Goal: Task Accomplishment & Management: Complete application form

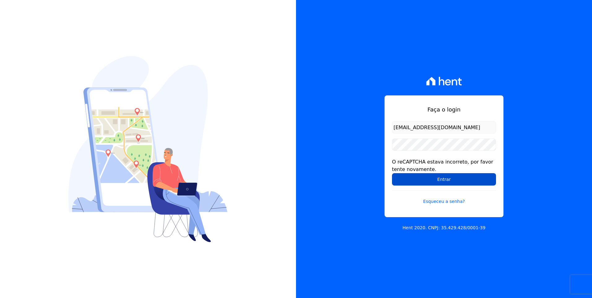
click at [444, 174] on input "Entrar" at bounding box center [444, 179] width 104 height 12
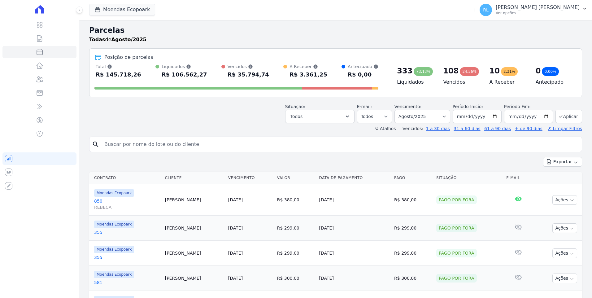
select select
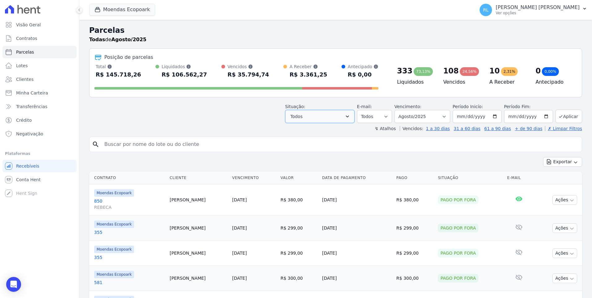
click at [350, 116] on icon "button" at bounding box center [347, 116] width 6 height 6
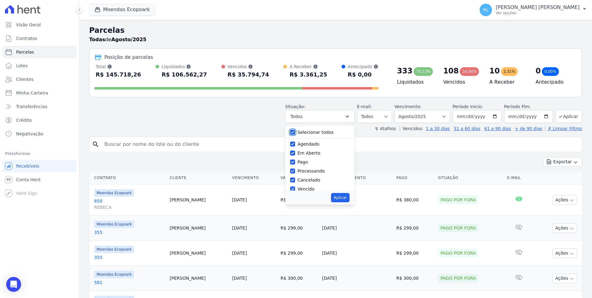
click at [295, 132] on input "Selecionar todos" at bounding box center [292, 132] width 5 height 5
checkbox input "false"
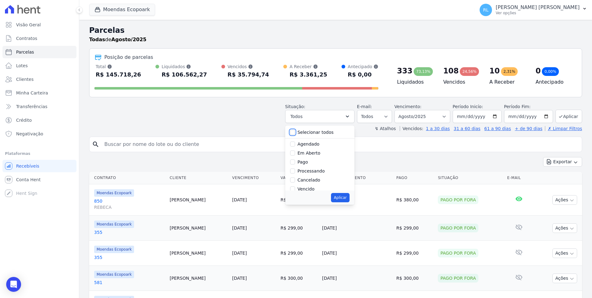
checkbox input "false"
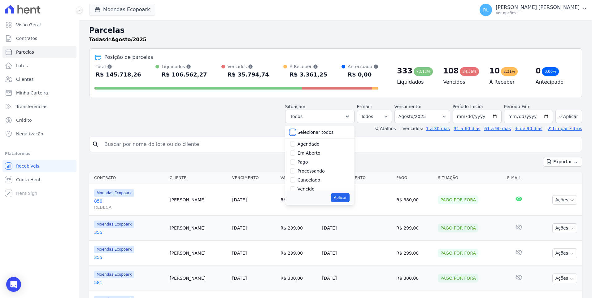
checkbox input "false"
click at [295, 161] on input "Pago" at bounding box center [292, 161] width 5 height 5
checkbox input "true"
click at [295, 171] on input "Processando" at bounding box center [292, 170] width 5 height 5
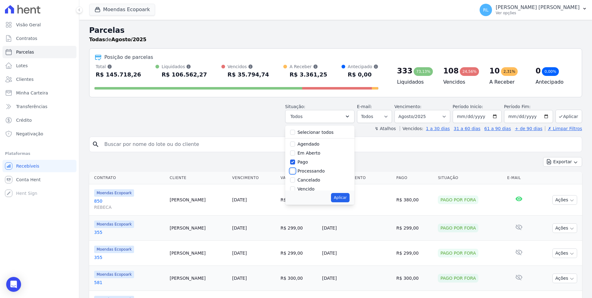
checkbox input "true"
click at [295, 157] on input "Transferindo" at bounding box center [292, 156] width 5 height 5
checkbox input "true"
click at [295, 166] on input "Depositado" at bounding box center [292, 165] width 5 height 5
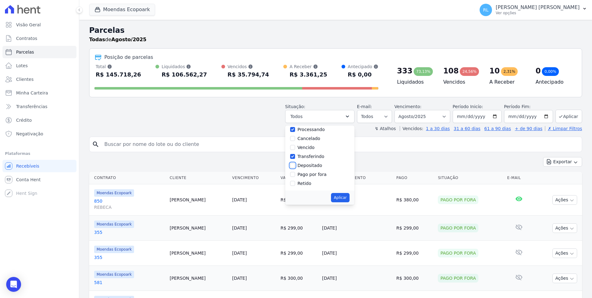
checkbox input "true"
click at [295, 172] on input "Pago por fora" at bounding box center [292, 174] width 5 height 5
checkbox input "true"
click at [348, 196] on button "Aplicar" at bounding box center [340, 197] width 18 height 9
select select "paid"
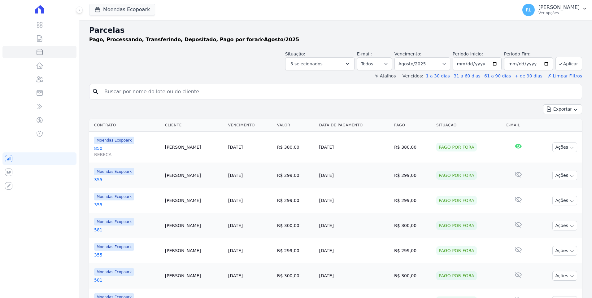
select select
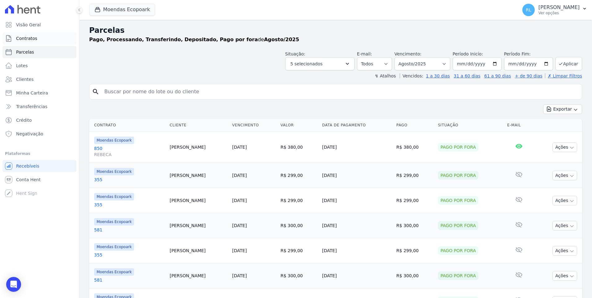
click at [32, 39] on span "Contratos" at bounding box center [26, 38] width 21 height 6
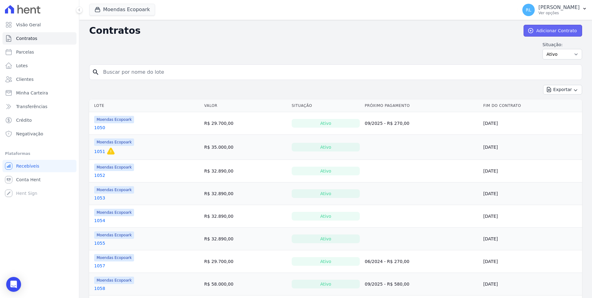
click at [557, 33] on link "Adicionar Contrato" at bounding box center [552, 31] width 59 height 12
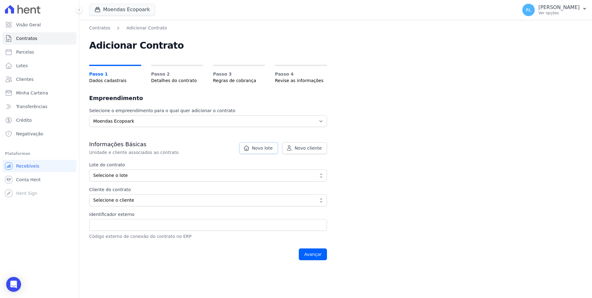
click at [250, 149] on icon at bounding box center [246, 148] width 6 height 6
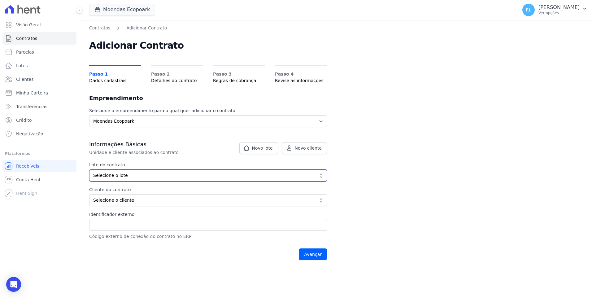
click at [153, 169] on button "Selecione o lote" at bounding box center [208, 175] width 238 height 12
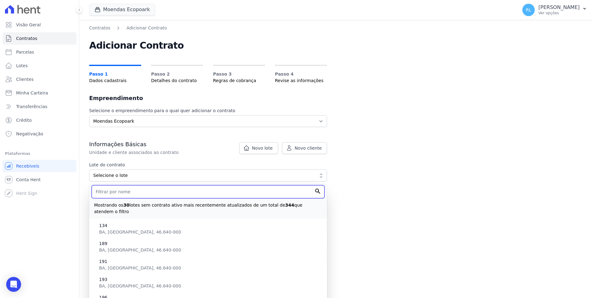
click at [120, 190] on input "text" at bounding box center [208, 191] width 233 height 13
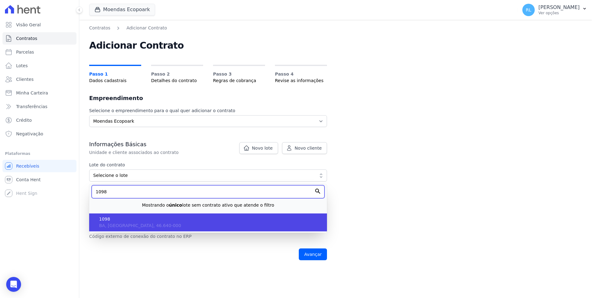
type input "1098"
click at [115, 220] on span "1098" at bounding box center [210, 219] width 223 height 7
type input "793f0597-dc67-413c-87dc-8e3f04a43fe4"
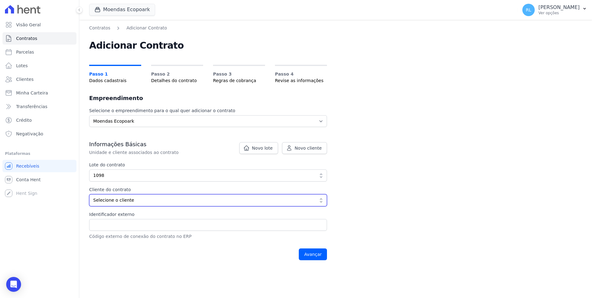
click at [117, 200] on span "Selecione o cliente" at bounding box center [203, 200] width 221 height 7
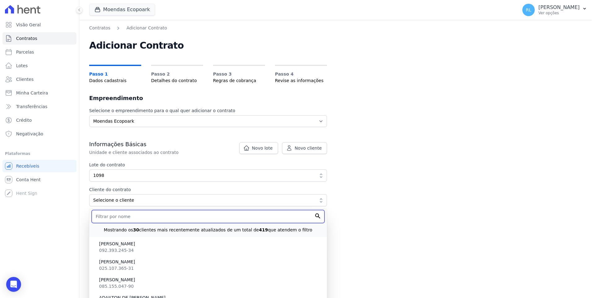
click at [122, 214] on input "text" at bounding box center [208, 216] width 233 height 13
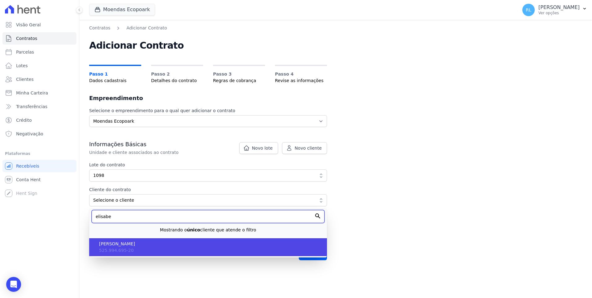
type input "elisabe"
click at [131, 246] on span "[PERSON_NAME]" at bounding box center [210, 244] width 223 height 7
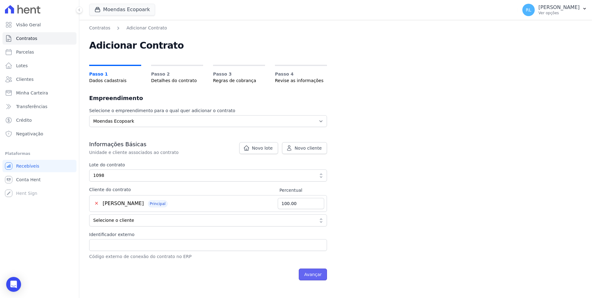
click at [316, 279] on input "Avançar" at bounding box center [313, 274] width 28 height 12
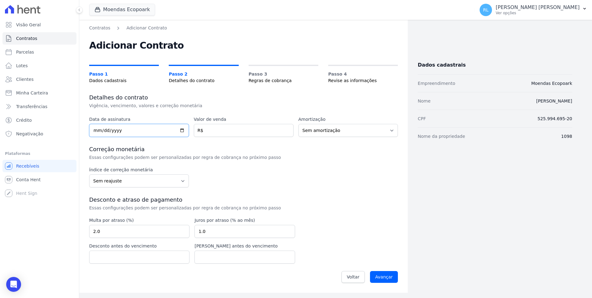
click at [95, 130] on input "date" at bounding box center [139, 130] width 100 height 13
type input "2025-07-10"
type input "32640"
click at [385, 278] on input "Avançar" at bounding box center [384, 277] width 28 height 12
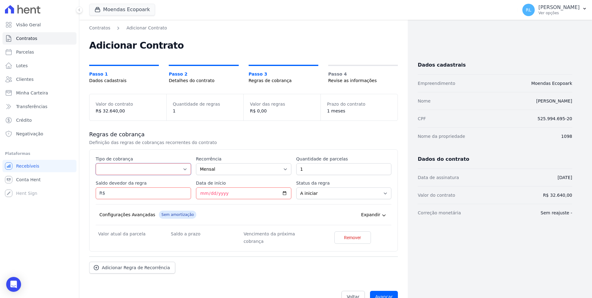
click at [122, 168] on select "Parcela Normal Entrada Sinal Intercalada Chaves Pré-chaves Pós-chaves Impostos …" at bounding box center [143, 169] width 95 height 12
select select "down_payment"
click at [96, 163] on select "Parcela Normal Entrada Sinal Intercalada Chaves Pré-chaves Pós-chaves Impostos …" at bounding box center [143, 169] width 95 height 12
click at [111, 194] on input "Saldo devedor da regra" at bounding box center [143, 193] width 95 height 12
type input "3240"
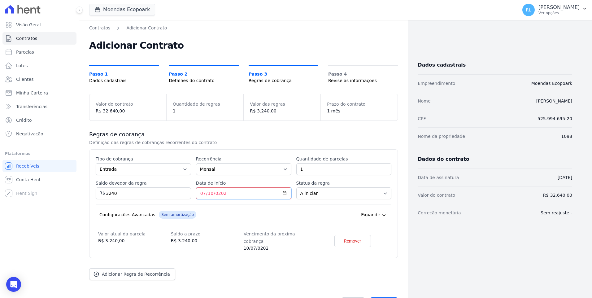
type input "[DATE]"
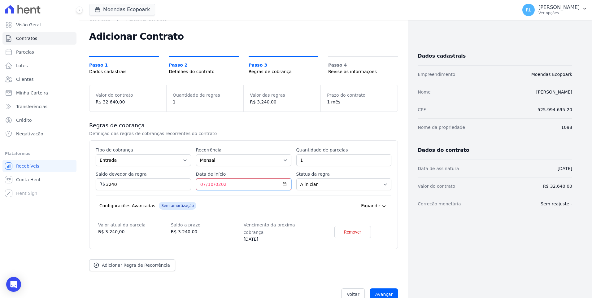
scroll to position [14, 0]
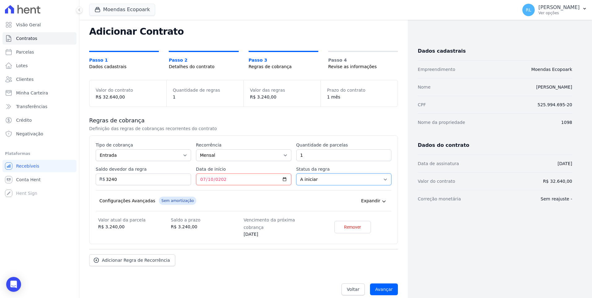
click at [334, 183] on select "A iniciar Em aberto" at bounding box center [343, 179] width 95 height 12
click at [389, 168] on div "Esse tipo de parcela não entra no saldo devedor do contrato. Tipo de cobrança P…" at bounding box center [243, 189] width 309 height 109
click at [163, 156] on select "Parcela Normal Entrada Sinal Intercalada Chaves Pré-chaves Pós-chaves Impostos …" at bounding box center [143, 155] width 95 height 12
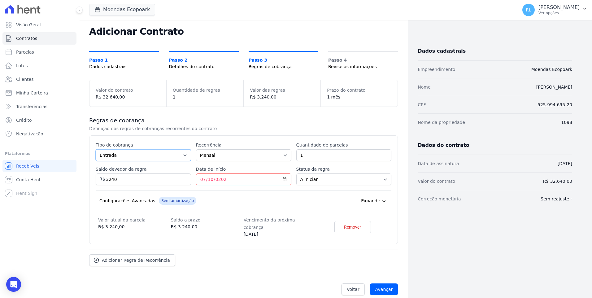
click at [163, 156] on select "Parcela Normal Entrada Sinal Intercalada Chaves Pré-chaves Pós-chaves Impostos …" at bounding box center [143, 155] width 95 height 12
click at [222, 154] on select "Mensal Bimestral Trimestral Semestral Anual" at bounding box center [243, 155] width 95 height 12
click at [141, 257] on span "Adicionar Regra de Recorrência" at bounding box center [136, 260] width 68 height 6
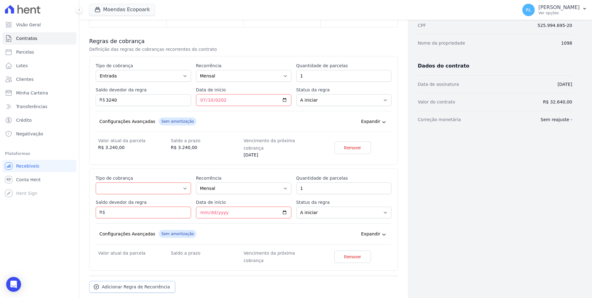
scroll to position [107, 0]
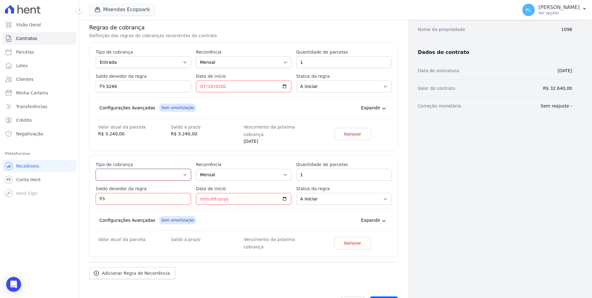
click at [117, 169] on select "Parcela Normal Entrada Sinal Intercalada Chaves Pré-chaves Pós-chaves Impostos …" at bounding box center [143, 175] width 95 height 12
select select "standard"
click at [96, 169] on select "Parcela Normal Entrada Sinal Intercalada Chaves Pré-chaves Pós-chaves Impostos …" at bounding box center [143, 175] width 95 height 12
drag, startPoint x: 311, startPoint y: 171, endPoint x: 276, endPoint y: 170, distance: 35.9
click at [276, 170] on div "Esse tipo de parcela não entra no saldo devedor do contrato. Tipo de cobrança P…" at bounding box center [244, 205] width 296 height 89
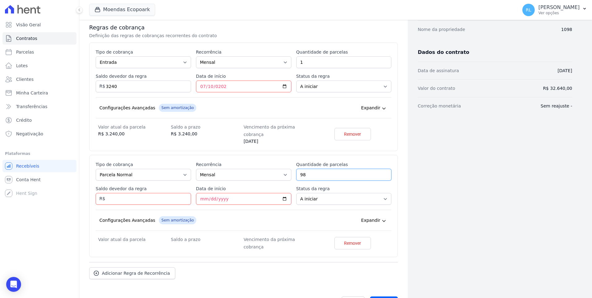
type input "98"
type input "29400"
type input "2025-08-30"
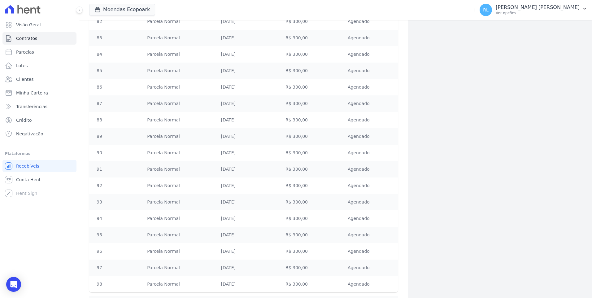
scroll to position [1500, 0]
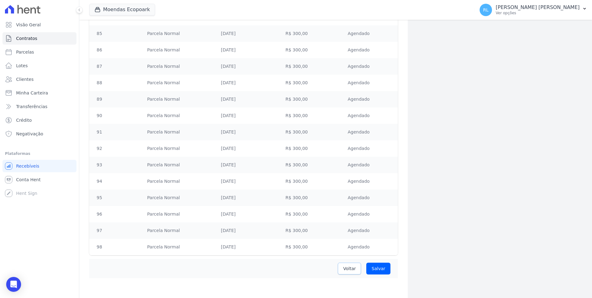
click at [345, 269] on span "Voltar" at bounding box center [349, 268] width 13 height 6
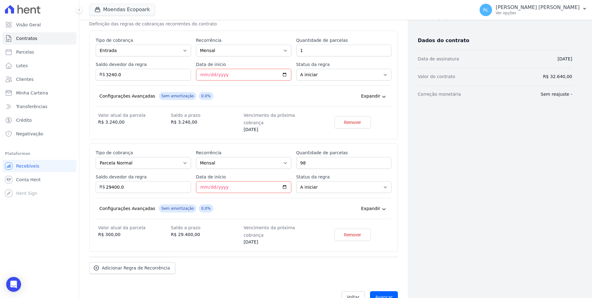
scroll to position [119, 0]
click at [384, 290] on input "Avançar" at bounding box center [384, 296] width 28 height 12
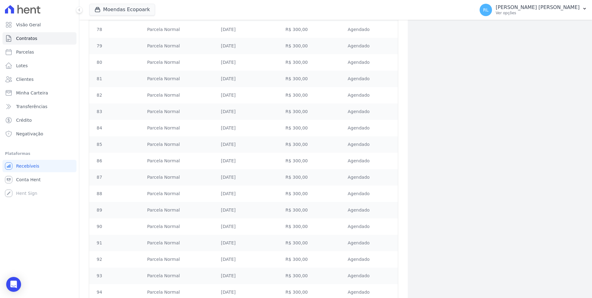
scroll to position [1500, 0]
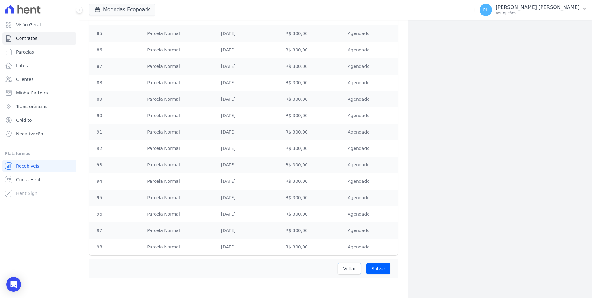
click at [347, 267] on span "Voltar" at bounding box center [349, 268] width 13 height 6
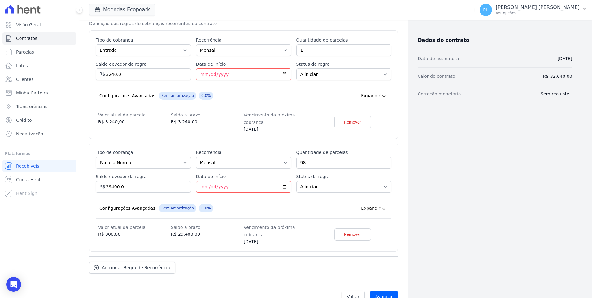
scroll to position [119, 0]
click at [389, 290] on input "Avançar" at bounding box center [384, 296] width 28 height 12
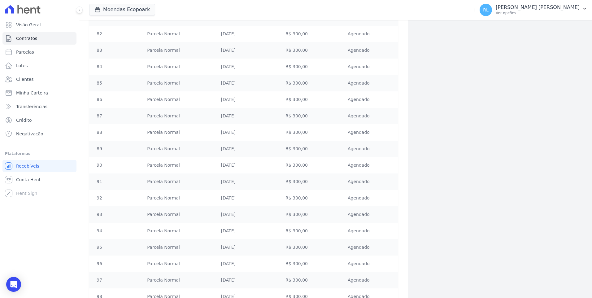
scroll to position [1500, 0]
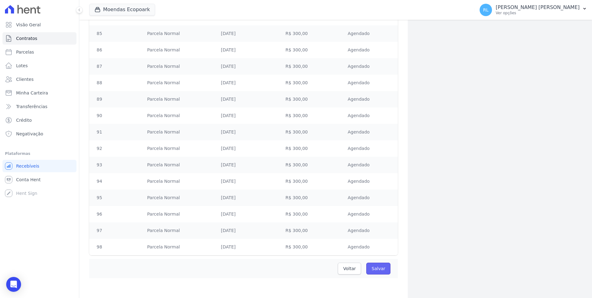
click at [383, 270] on input "Salvar" at bounding box center [378, 269] width 24 height 12
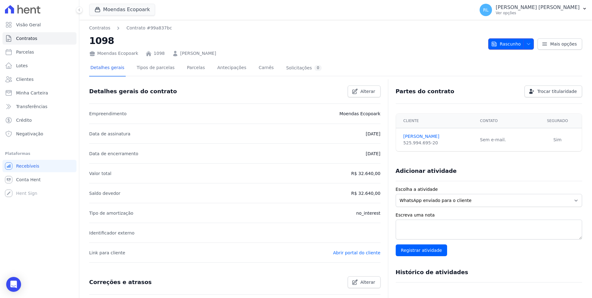
click at [527, 45] on icon "button" at bounding box center [528, 43] width 5 height 5
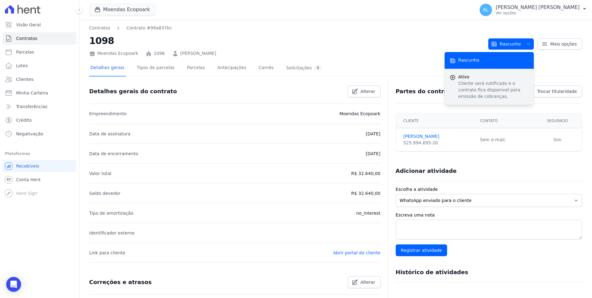
click at [466, 78] on span "Ativo" at bounding box center [493, 77] width 71 height 7
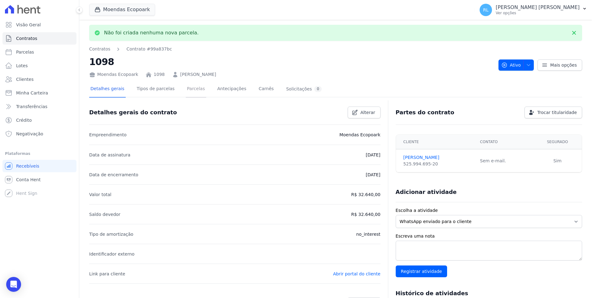
click at [191, 87] on link "Parcelas" at bounding box center [196, 89] width 20 height 16
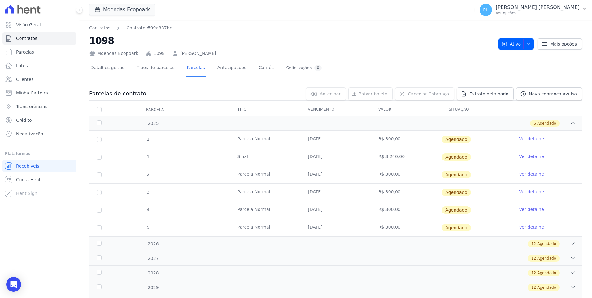
click at [521, 156] on link "Ver detalhe" at bounding box center [531, 156] width 25 height 6
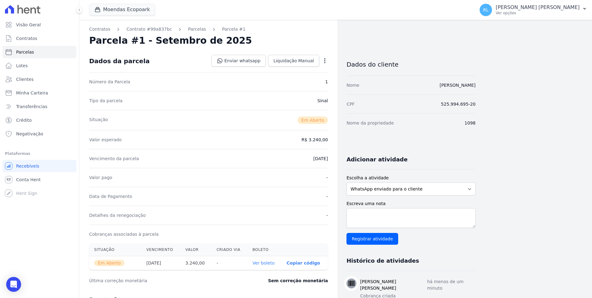
click at [324, 61] on icon "button" at bounding box center [324, 60] width 1 height 5
click at [293, 72] on link "Alterar" at bounding box center [298, 68] width 54 height 11
click at [297, 62] on span "Cancelar" at bounding box center [287, 61] width 19 height 6
click at [323, 62] on icon "button" at bounding box center [325, 61] width 6 height 6
click at [300, 79] on link "Cancelar Cobrança" at bounding box center [298, 80] width 54 height 11
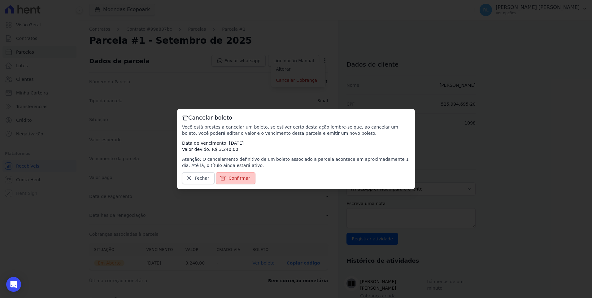
click at [245, 177] on span "Confirmar" at bounding box center [239, 178] width 22 height 6
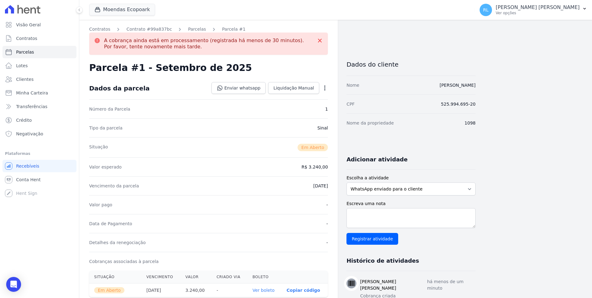
click at [324, 88] on icon "button" at bounding box center [325, 88] width 6 height 6
click at [297, 98] on link "Alterar" at bounding box center [298, 96] width 54 height 11
click at [295, 186] on input "2025-09-10" at bounding box center [303, 185] width 49 height 13
type input "[DATE]"
click at [323, 86] on link "Salvar" at bounding box center [316, 88] width 24 height 12
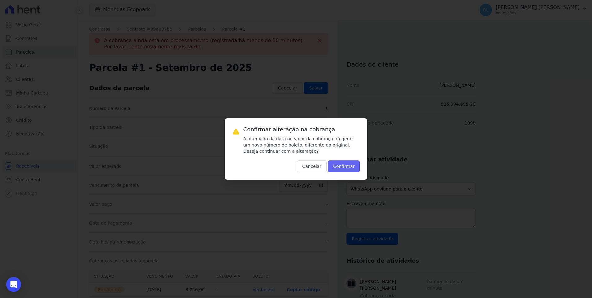
click at [347, 165] on button "Confirmar" at bounding box center [344, 166] width 32 height 12
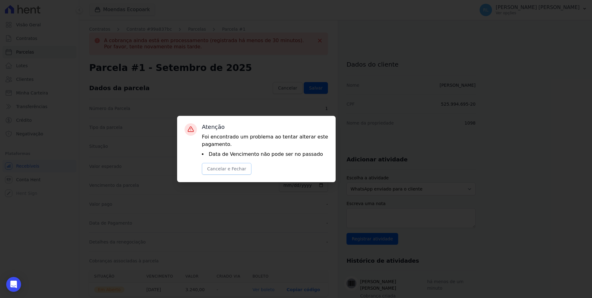
click at [224, 171] on button "Cancelar e Fechar" at bounding box center [227, 169] width 50 height 12
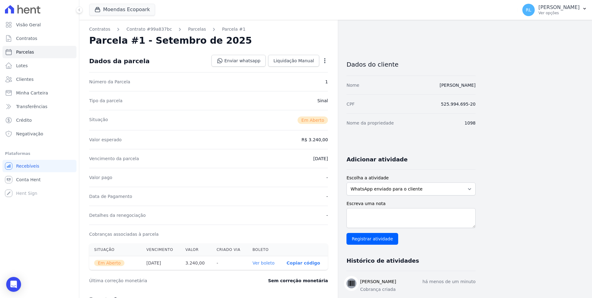
click at [302, 71] on div "Dados da parcela Enviar whatsapp Registrar envio de WhatsApp Caso o envio da me…" at bounding box center [208, 61] width 239 height 22
click at [303, 62] on span "Liquidação Manual" at bounding box center [293, 61] width 41 height 6
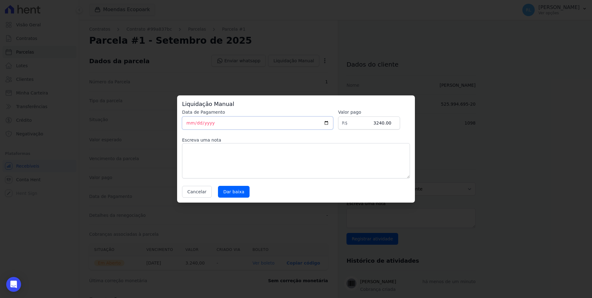
click at [187, 123] on input "[DATE]" at bounding box center [257, 122] width 151 height 13
type input "[DATE]"
type input "2025-07-10"
click at [228, 191] on input "Dar baixa" at bounding box center [234, 192] width 32 height 12
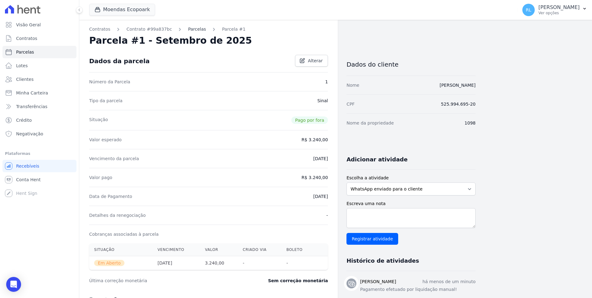
click at [192, 30] on link "Parcelas" at bounding box center [197, 29] width 18 height 7
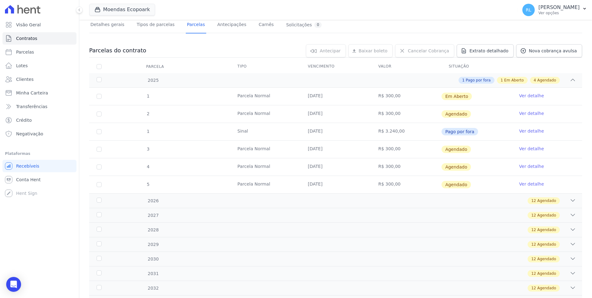
scroll to position [62, 0]
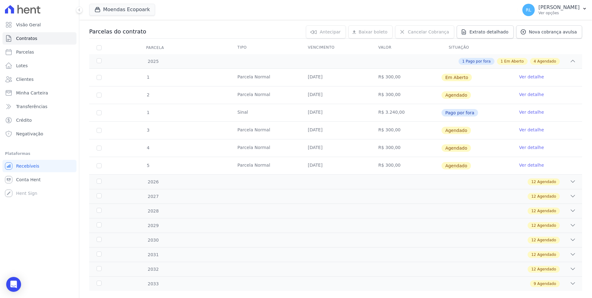
click at [520, 93] on link "Ver detalhe" at bounding box center [531, 94] width 25 height 6
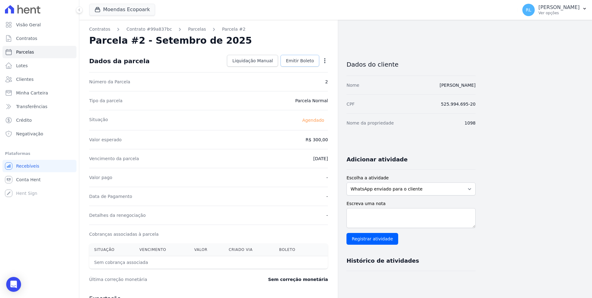
click at [312, 61] on span "Emitir Boleto" at bounding box center [300, 61] width 28 height 6
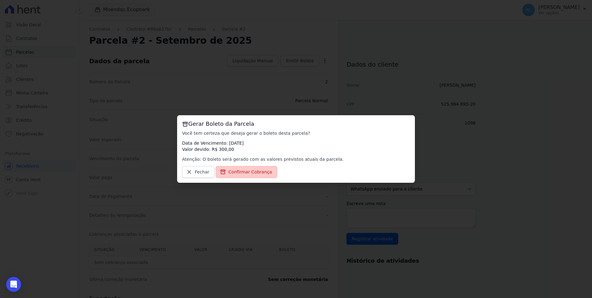
click at [261, 170] on span "Confirmar Cobrança" at bounding box center [250, 172] width 44 height 6
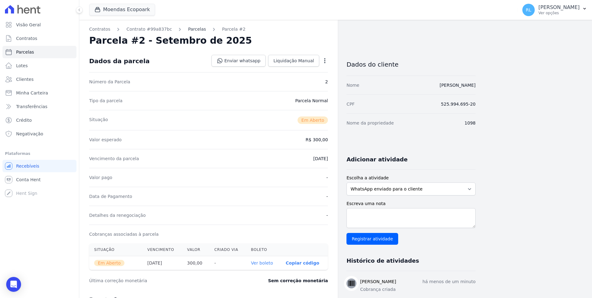
click at [188, 28] on link "Parcelas" at bounding box center [197, 29] width 18 height 7
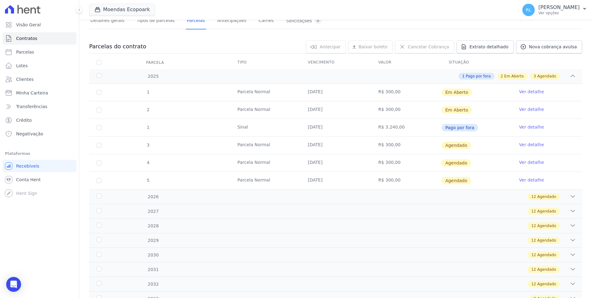
scroll to position [62, 0]
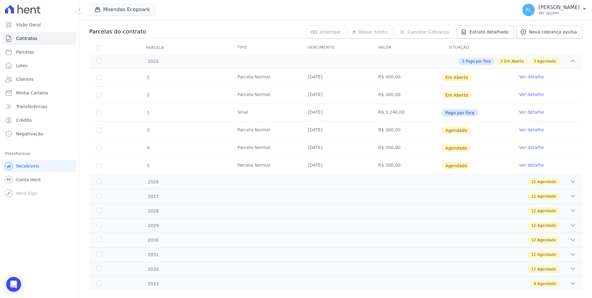
click at [528, 129] on link "Ver detalhe" at bounding box center [531, 130] width 25 height 6
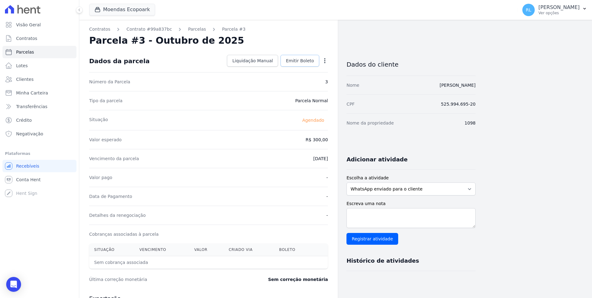
click at [302, 63] on span "Emitir Boleto" at bounding box center [300, 61] width 28 height 6
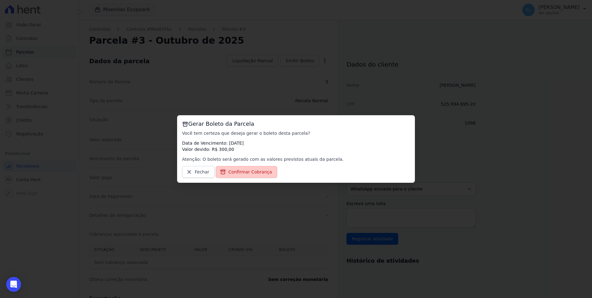
click at [254, 172] on span "Confirmar Cobrança" at bounding box center [250, 172] width 44 height 6
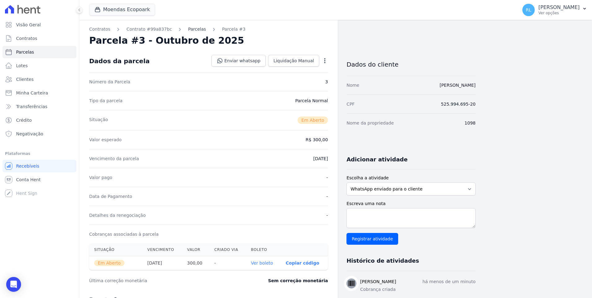
click at [188, 30] on link "Parcelas" at bounding box center [197, 29] width 18 height 7
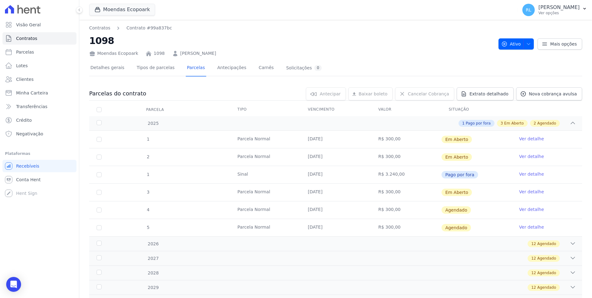
click at [530, 207] on link "Ver detalhe" at bounding box center [531, 209] width 25 height 6
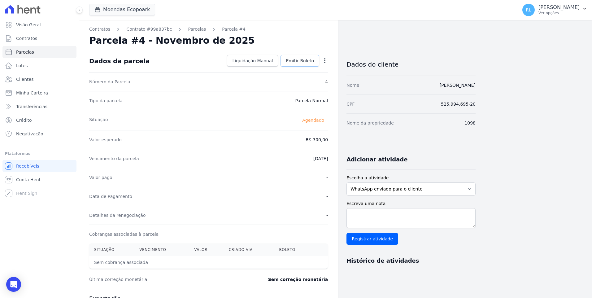
click at [291, 60] on span "Emitir Boleto" at bounding box center [300, 61] width 28 height 6
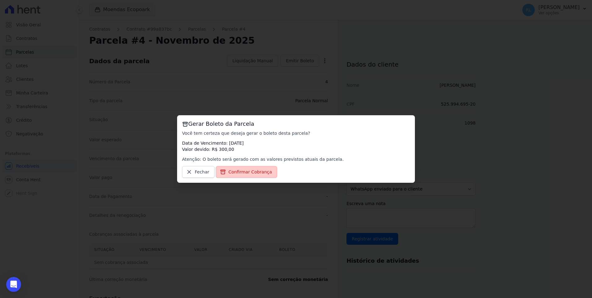
click at [237, 171] on span "Confirmar Cobrança" at bounding box center [250, 172] width 44 height 6
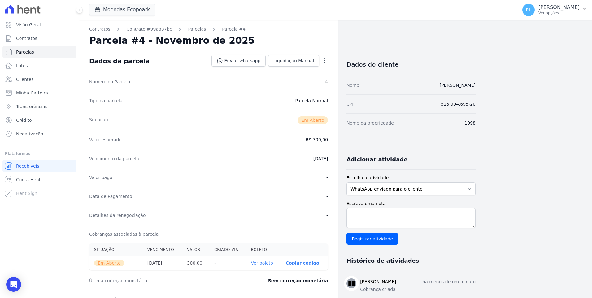
click at [187, 33] on div "Contratos Contrato #99a837bc Parcelas Parcela #4 Parcela #4 - Novembro de 2025 …" at bounding box center [208, 219] width 258 height 399
click at [188, 30] on link "Parcelas" at bounding box center [197, 29] width 18 height 7
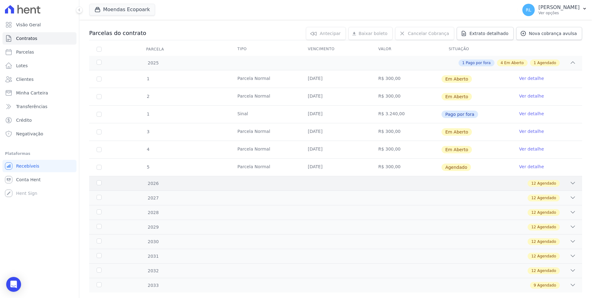
scroll to position [62, 0]
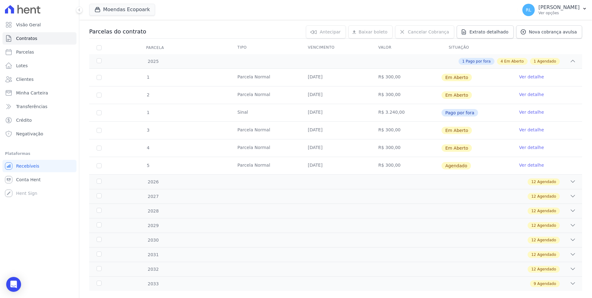
click at [521, 165] on link "Ver detalhe" at bounding box center [531, 165] width 25 height 6
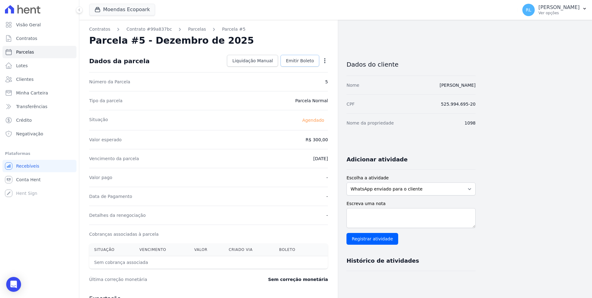
click at [314, 60] on span "Emitir Boleto" at bounding box center [300, 61] width 28 height 6
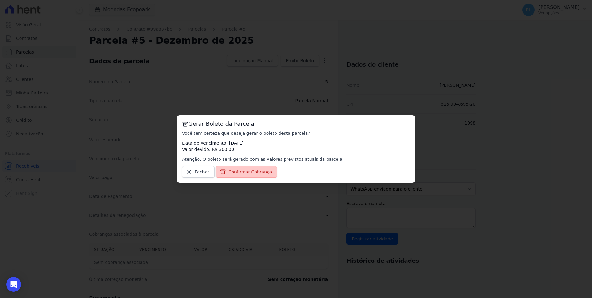
click at [252, 168] on link "Confirmar Cobrança" at bounding box center [247, 172] width 62 height 12
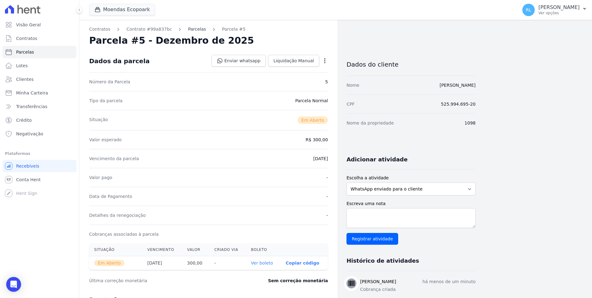
click at [190, 28] on link "Parcelas" at bounding box center [197, 29] width 18 height 7
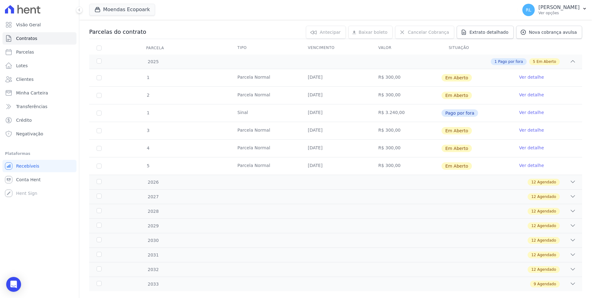
scroll to position [62, 0]
click at [100, 79] on input "checkbox" at bounding box center [99, 77] width 5 height 5
checkbox input "true"
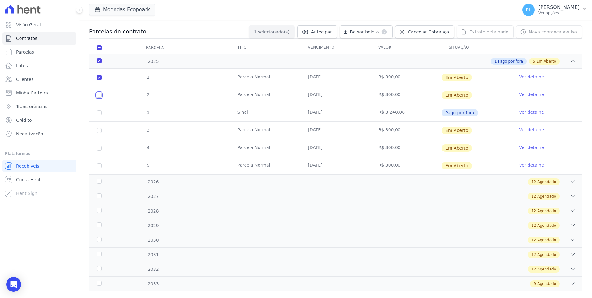
click at [100, 96] on input "checkbox" at bounding box center [99, 95] width 5 height 5
checkbox input "true"
click at [100, 130] on input "checkbox" at bounding box center [99, 130] width 5 height 5
checkbox input "true"
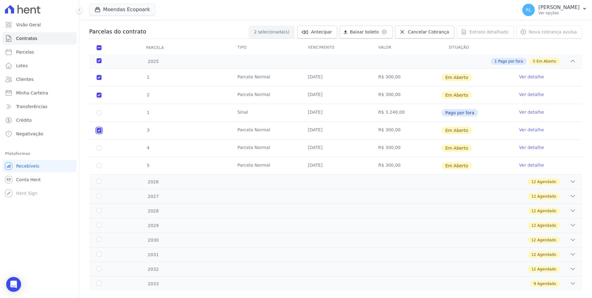
checkbox input "true"
click at [100, 148] on input "checkbox" at bounding box center [99, 147] width 5 height 5
checkbox input "true"
click at [99, 166] on input "checkbox" at bounding box center [99, 165] width 5 height 5
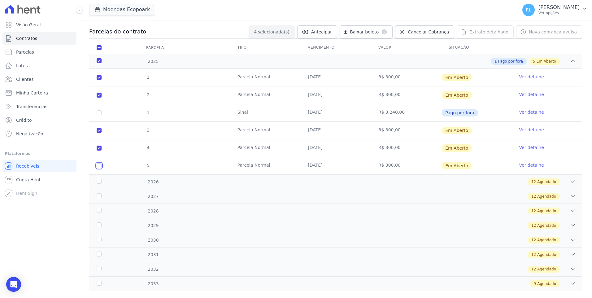
checkbox input "true"
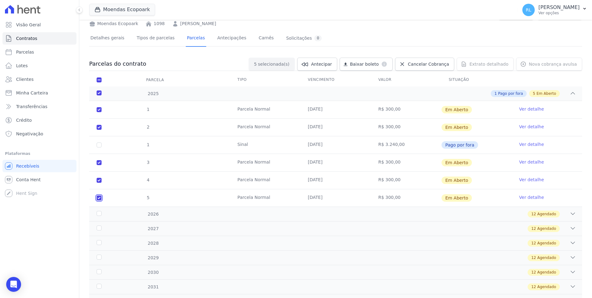
scroll to position [0, 0]
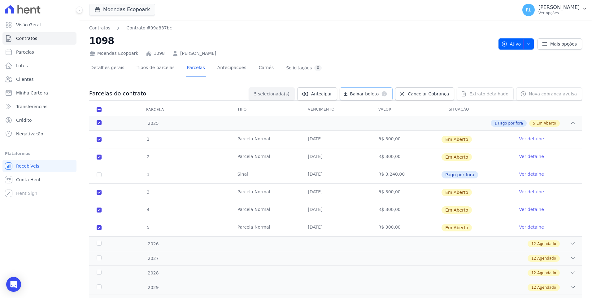
click at [379, 94] on span "Baixar boleto" at bounding box center [364, 94] width 29 height 6
click at [29, 40] on span "Contratos" at bounding box center [26, 38] width 21 height 6
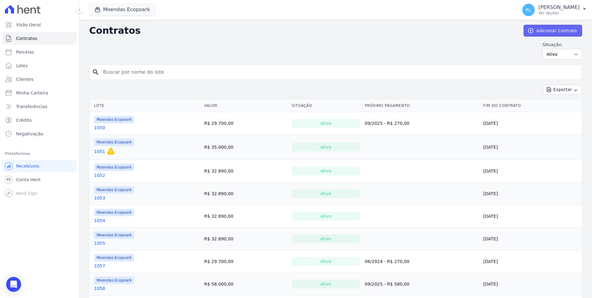
click at [537, 29] on link "Adicionar Contrato" at bounding box center [552, 31] width 59 height 12
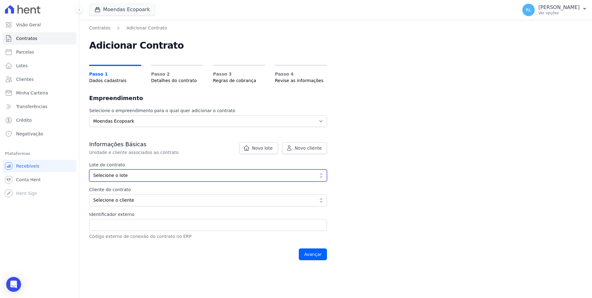
click at [137, 171] on button "Selecione o lote" at bounding box center [208, 175] width 238 height 12
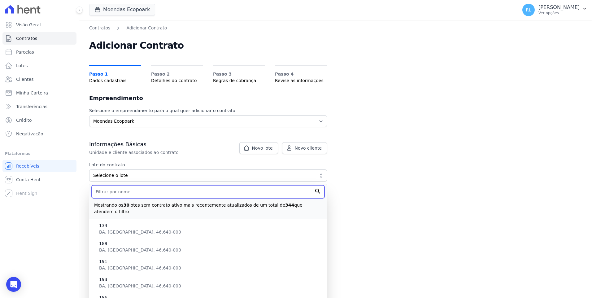
click at [141, 193] on input "text" at bounding box center [208, 191] width 233 height 13
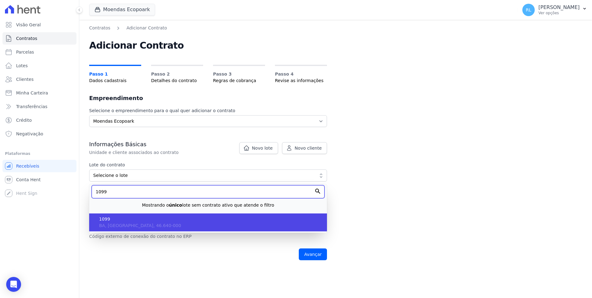
type input "1099"
click at [126, 219] on span "1099" at bounding box center [210, 219] width 223 height 7
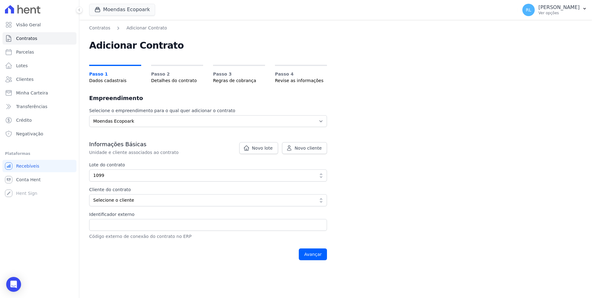
type input "4f13f085-44f8-419d-9504-a7c69f86d09b"
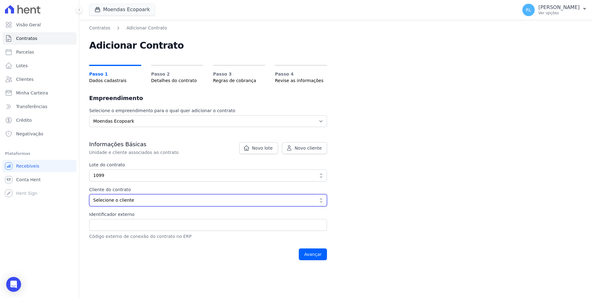
click at [130, 204] on button "Selecione o cliente" at bounding box center [208, 200] width 238 height 12
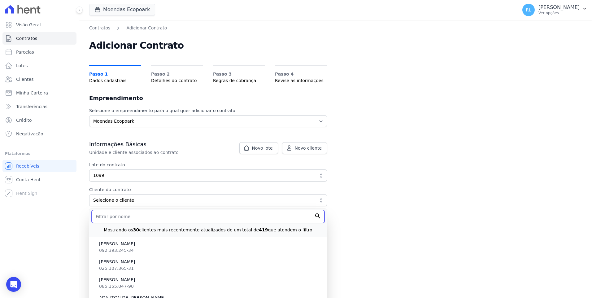
click at [126, 216] on input "text" at bounding box center [208, 216] width 233 height 13
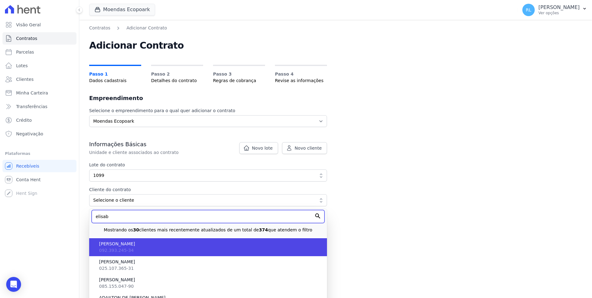
type input "elisab"
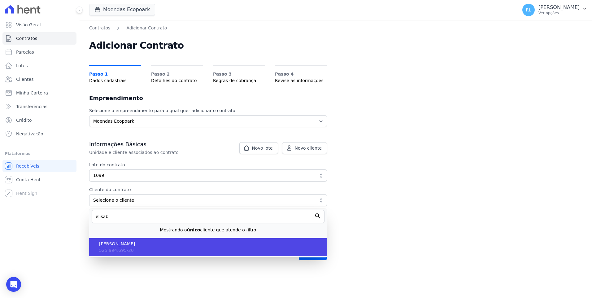
click at [138, 247] on span "ELISABETH RIBEIRO SILVEIRA" at bounding box center [210, 244] width 223 height 7
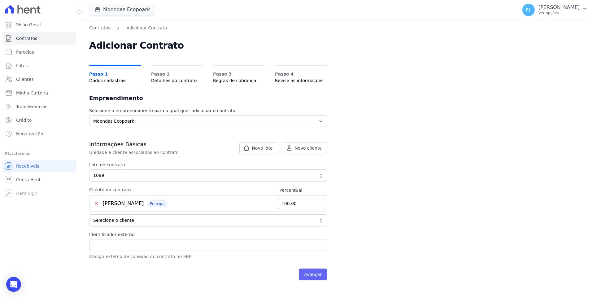
click at [310, 275] on input "Avançar" at bounding box center [313, 274] width 28 height 12
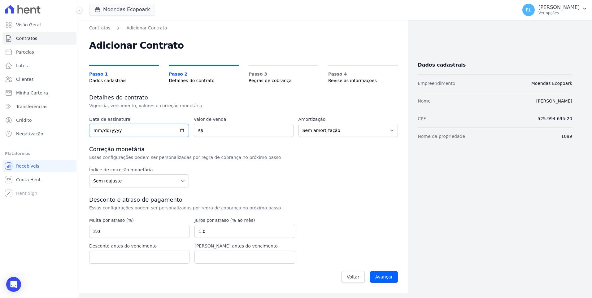
click at [98, 128] on input "date" at bounding box center [139, 130] width 100 height 13
type input "2025-07-10"
type input "32640"
click at [379, 277] on input "Avançar" at bounding box center [384, 277] width 28 height 12
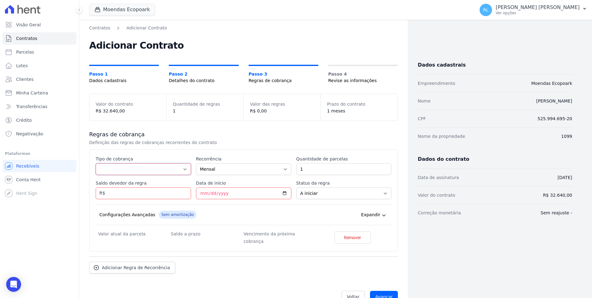
click at [125, 167] on select "Parcela Normal Entrada Sinal Intercalada Chaves Pré-chaves Pós-chaves Impostos …" at bounding box center [143, 169] width 95 height 12
select select "down_payment"
click at [96, 163] on select "Parcela Normal Entrada Sinal Intercalada Chaves Pré-chaves Pós-chaves Impostos …" at bounding box center [143, 169] width 95 height 12
click at [131, 193] on input "Saldo devedor da regra" at bounding box center [143, 193] width 95 height 12
type input "3240"
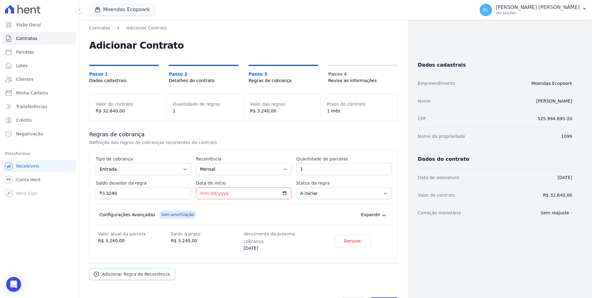
click at [142, 271] on span "Adicionar Regra de Recorrência" at bounding box center [136, 274] width 68 height 6
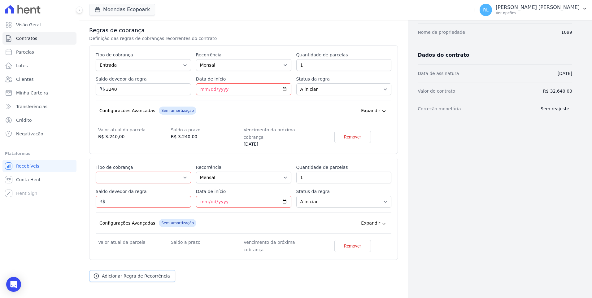
scroll to position [118, 0]
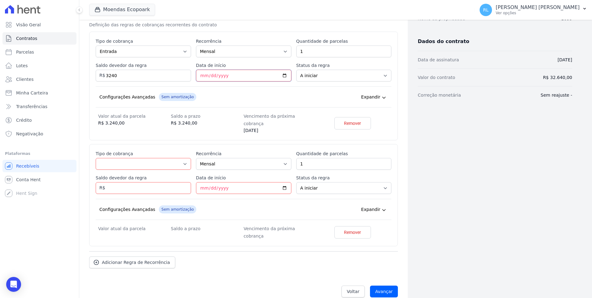
click at [201, 77] on input "2025-08-10" at bounding box center [243, 76] width 95 height 12
type input "2025-08-27"
click at [111, 158] on select "Parcela Normal Entrada Sinal Intercalada Chaves Pré-chaves Pós-chaves Impostos …" at bounding box center [143, 164] width 95 height 12
select select "standard"
click at [96, 158] on select "Parcela Normal Entrada Sinal Intercalada Chaves Pré-chaves Pós-chaves Impostos …" at bounding box center [143, 164] width 95 height 12
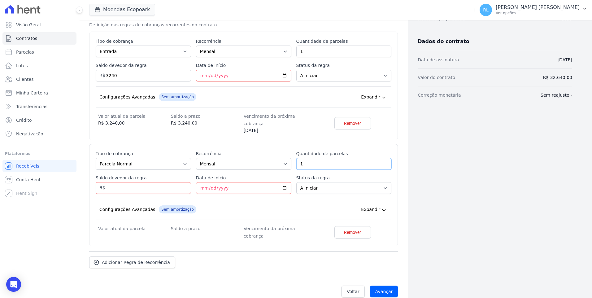
drag, startPoint x: 325, startPoint y: 158, endPoint x: 267, endPoint y: 161, distance: 58.3
click at [267, 161] on div "Esse tipo de parcela não entra no saldo devedor do contrato. Tipo de cobrança P…" at bounding box center [244, 194] width 296 height 89
type input "98"
type input "3"
type input "29400"
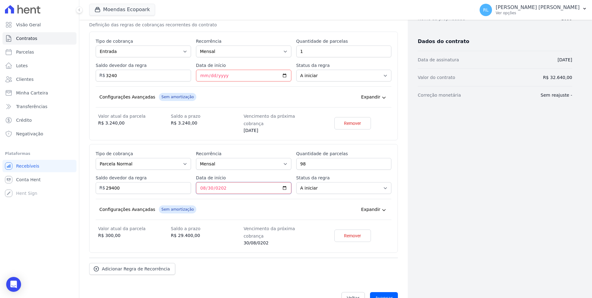
type input "2025-08-30"
click at [379, 292] on input "Avançar" at bounding box center [384, 298] width 28 height 12
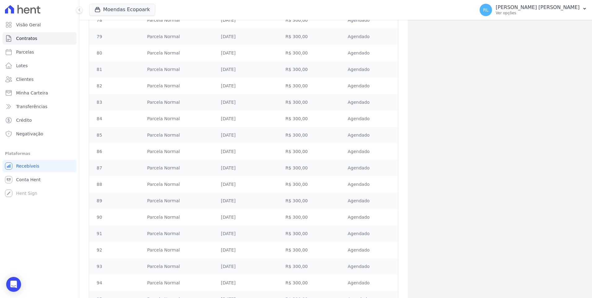
scroll to position [1500, 0]
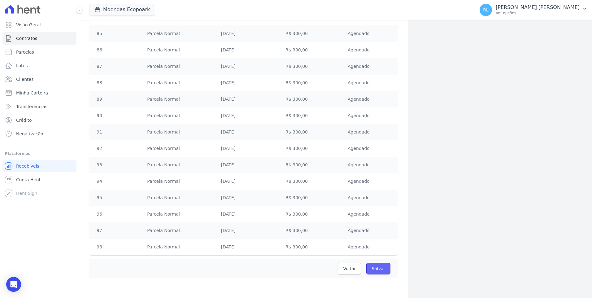
click at [383, 270] on input "Salvar" at bounding box center [378, 269] width 24 height 12
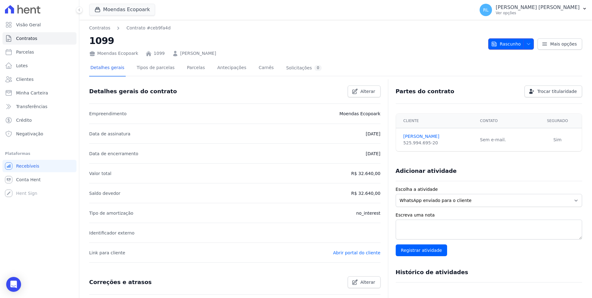
click at [528, 45] on icon "button" at bounding box center [528, 43] width 5 height 5
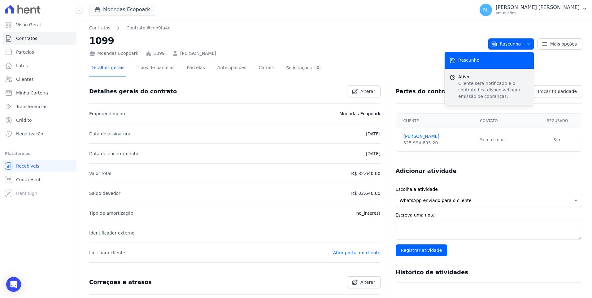
click at [488, 78] on span "Ativo" at bounding box center [493, 77] width 71 height 7
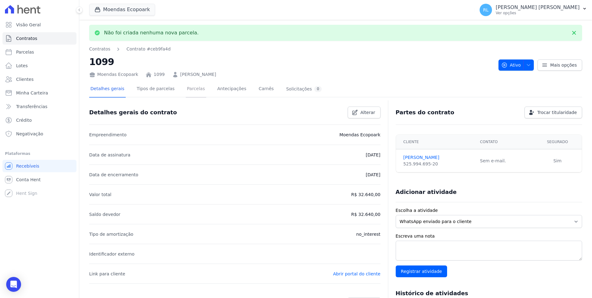
click at [186, 87] on link "Parcelas" at bounding box center [196, 89] width 20 height 16
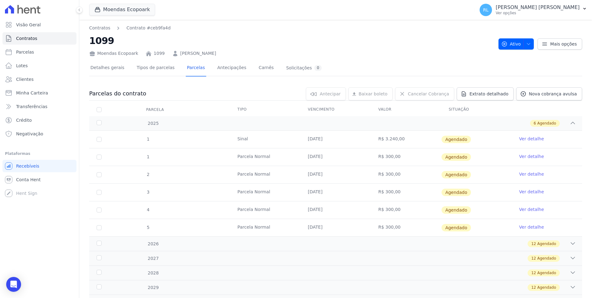
click at [533, 138] on link "Ver detalhe" at bounding box center [531, 139] width 25 height 6
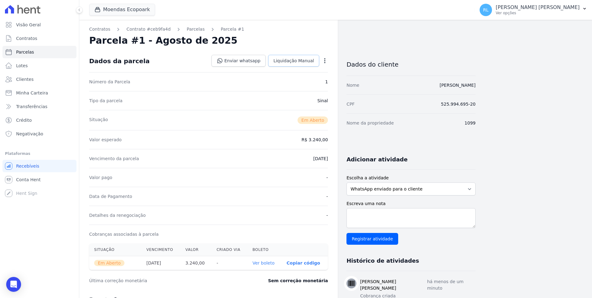
click at [302, 63] on link "Liquidação Manual" at bounding box center [293, 61] width 51 height 12
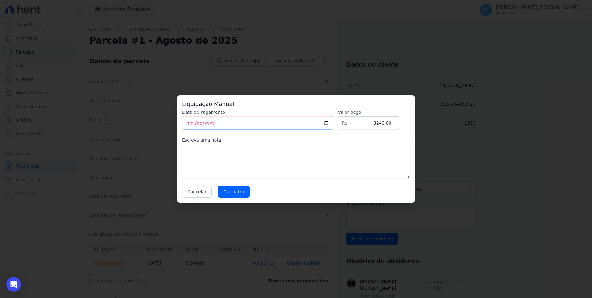
click at [188, 123] on input "[DATE]" at bounding box center [257, 122] width 151 height 13
type input "[DATE]"
click at [224, 151] on textarea at bounding box center [296, 160] width 228 height 35
click at [203, 150] on textarea "contrato recuperado" at bounding box center [296, 160] width 228 height 35
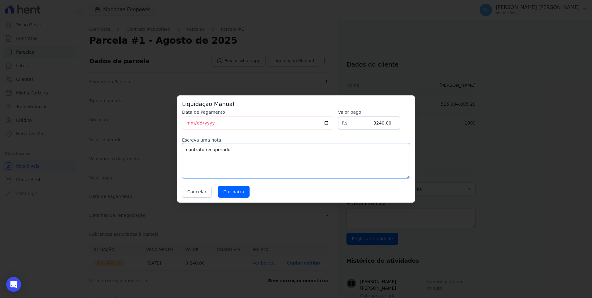
drag, startPoint x: 229, startPoint y: 152, endPoint x: 164, endPoint y: 152, distance: 65.0
click at [164, 152] on div "Liquidação Manual Data de Pagamento 2025-07-10 Valor pago R$ 3240.00 Escreva um…" at bounding box center [296, 149] width 592 height 298
type textarea "novo contrato, valor de parcelas ja pagas antes"
click at [224, 189] on input "Dar baixa" at bounding box center [234, 192] width 32 height 12
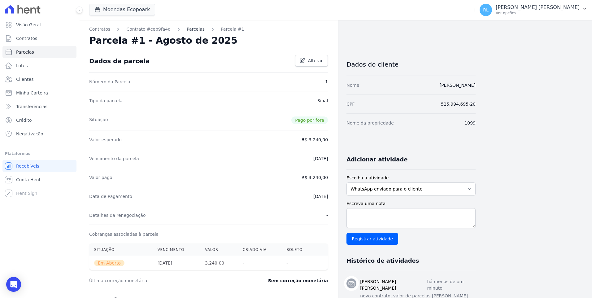
click at [187, 30] on link "Parcelas" at bounding box center [196, 29] width 18 height 7
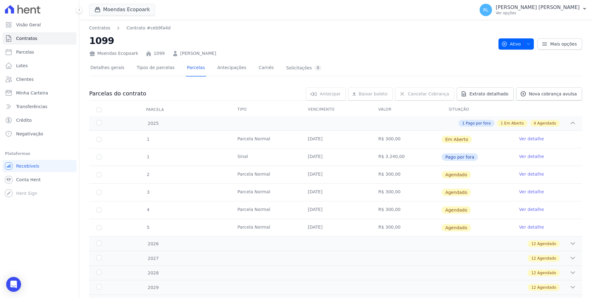
click at [528, 173] on link "Ver detalhe" at bounding box center [531, 174] width 25 height 6
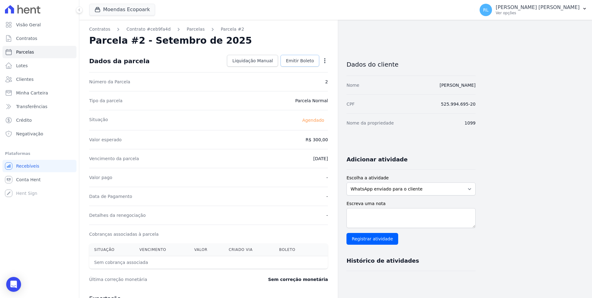
click at [302, 61] on span "Emitir Boleto" at bounding box center [300, 61] width 28 height 6
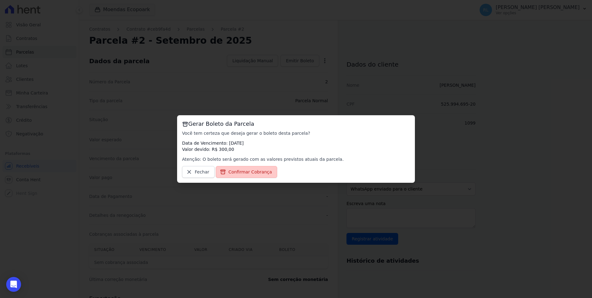
click at [243, 172] on span "Confirmar Cobrança" at bounding box center [250, 172] width 44 height 6
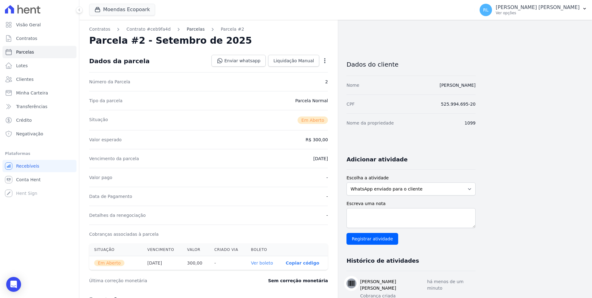
click at [188, 30] on link "Parcelas" at bounding box center [196, 29] width 18 height 7
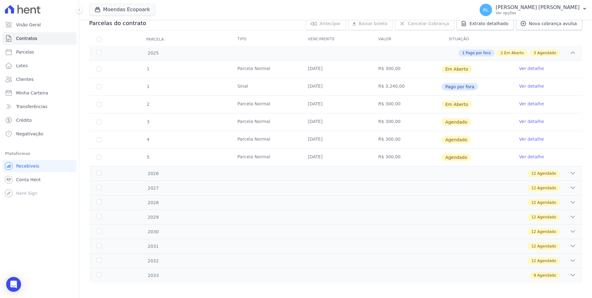
scroll to position [73, 0]
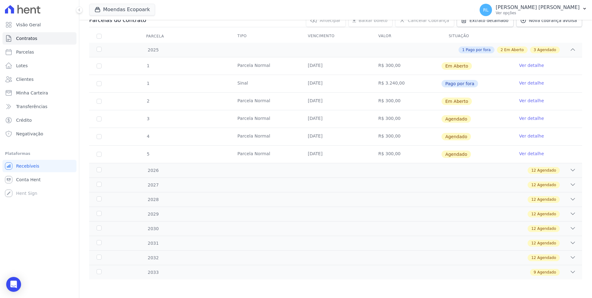
click at [523, 113] on td "Ver detalhe" at bounding box center [547, 118] width 70 height 17
click at [523, 115] on link "Ver detalhe" at bounding box center [531, 118] width 25 height 6
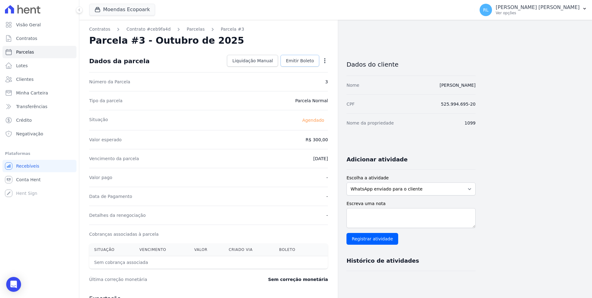
click at [303, 60] on span "Emitir Boleto" at bounding box center [300, 61] width 28 height 6
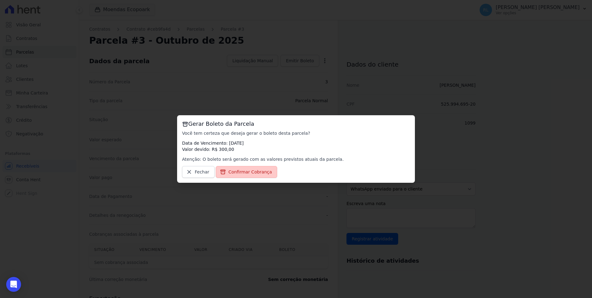
click at [257, 169] on span "Confirmar Cobrança" at bounding box center [250, 172] width 44 height 6
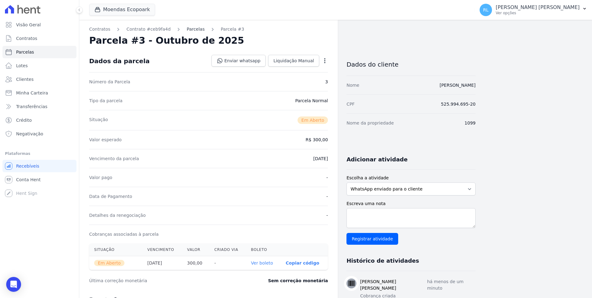
click at [190, 31] on link "Parcelas" at bounding box center [196, 29] width 18 height 7
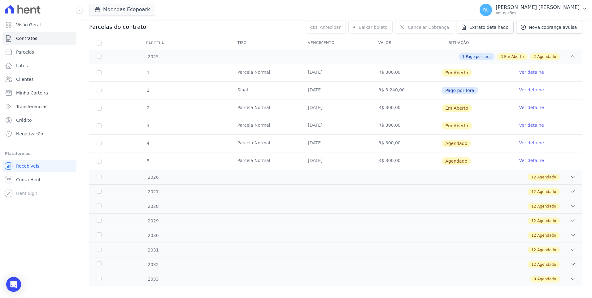
scroll to position [73, 0]
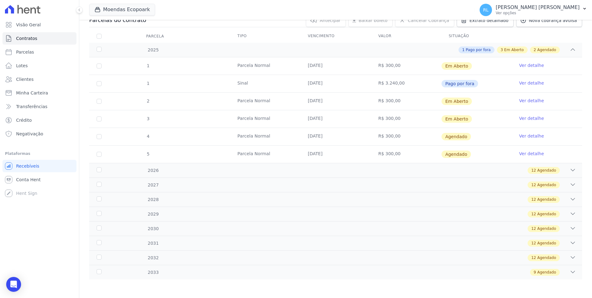
click at [520, 134] on link "Ver detalhe" at bounding box center [531, 136] width 25 height 6
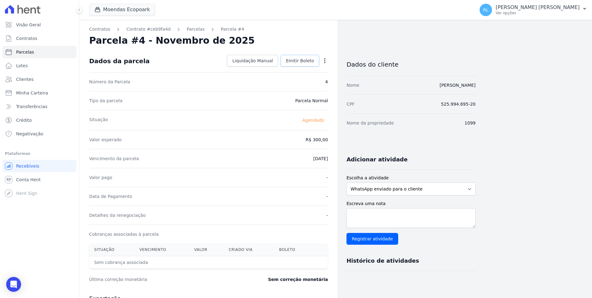
click at [304, 65] on link "Emitir Boleto" at bounding box center [299, 61] width 39 height 12
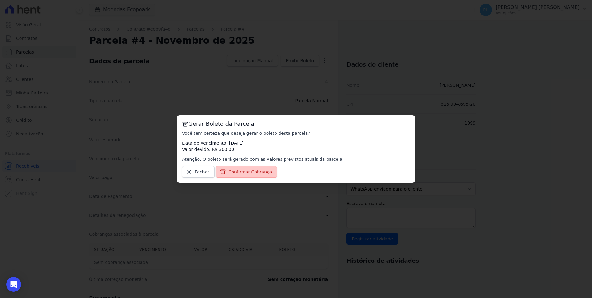
click at [251, 174] on span "Confirmar Cobrança" at bounding box center [250, 172] width 44 height 6
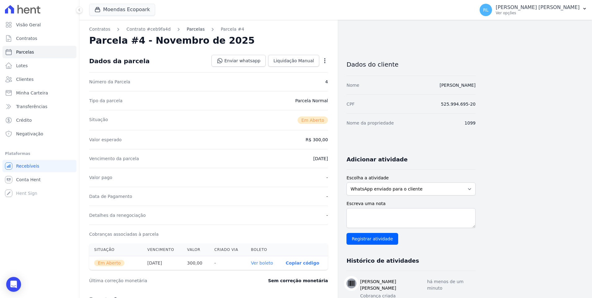
click at [187, 28] on link "Parcelas" at bounding box center [196, 29] width 18 height 7
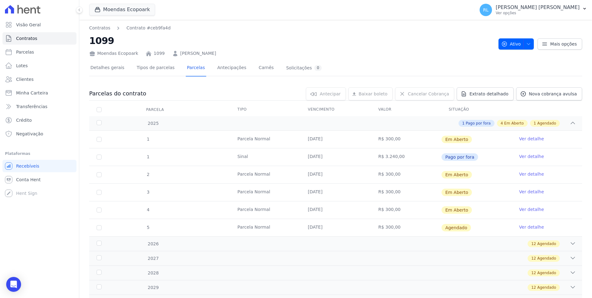
click at [531, 226] on link "Ver detalhe" at bounding box center [531, 227] width 25 height 6
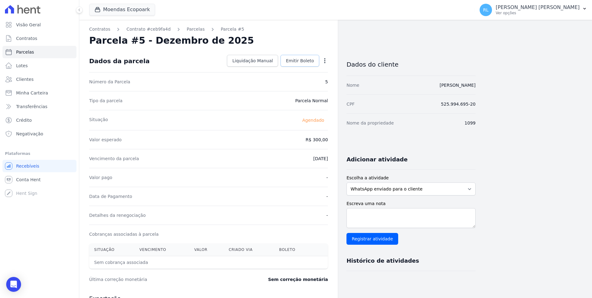
click at [304, 65] on link "Emitir Boleto" at bounding box center [299, 61] width 39 height 12
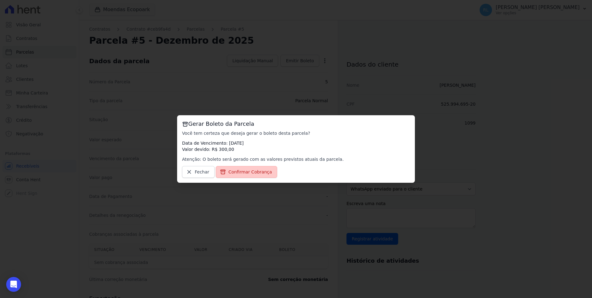
click at [256, 175] on span "Confirmar Cobrança" at bounding box center [250, 172] width 44 height 6
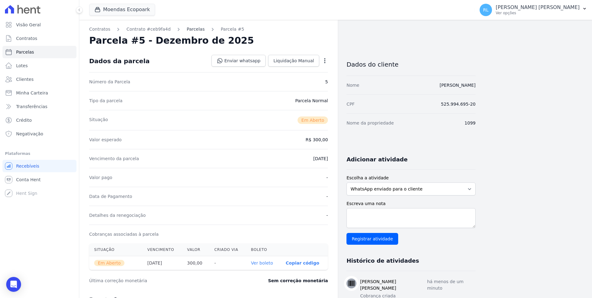
click at [187, 28] on link "Parcelas" at bounding box center [196, 29] width 18 height 7
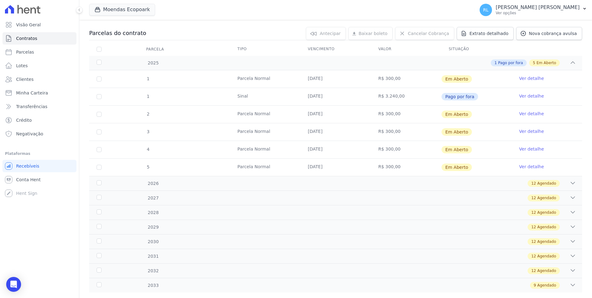
scroll to position [62, 0]
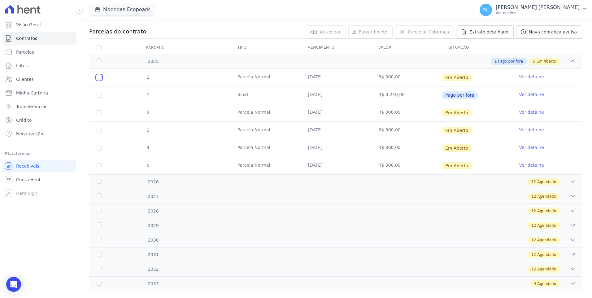
click at [101, 76] on input "checkbox" at bounding box center [99, 77] width 5 height 5
checkbox input "true"
click at [100, 111] on input "checkbox" at bounding box center [99, 112] width 5 height 5
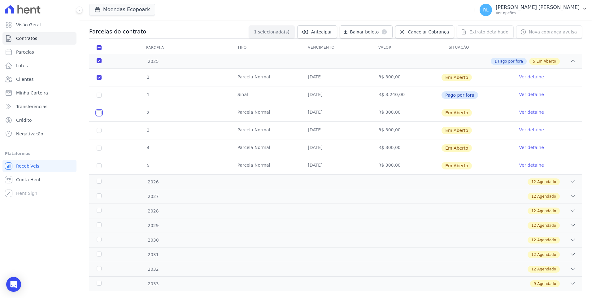
checkbox input "true"
click at [101, 131] on input "checkbox" at bounding box center [99, 130] width 5 height 5
checkbox input "true"
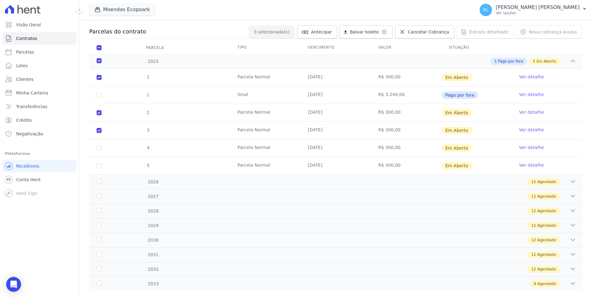
click at [102, 146] on td "4" at bounding box center [99, 147] width 20 height 17
click at [101, 147] on input "checkbox" at bounding box center [99, 147] width 5 height 5
checkbox input "true"
click at [99, 166] on input "checkbox" at bounding box center [99, 165] width 5 height 5
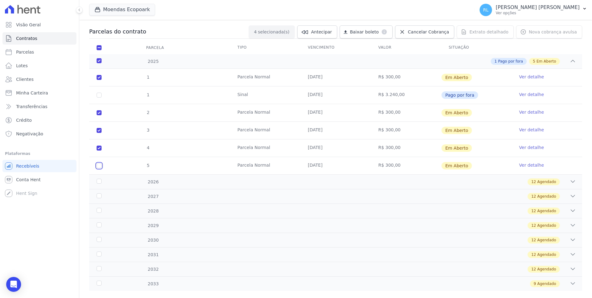
checkbox input "true"
click at [379, 34] on span "Baixar boleto" at bounding box center [364, 32] width 29 height 6
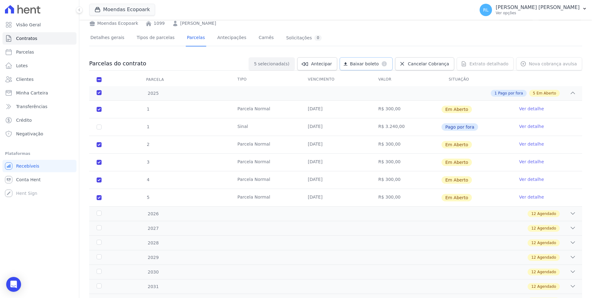
scroll to position [0, 0]
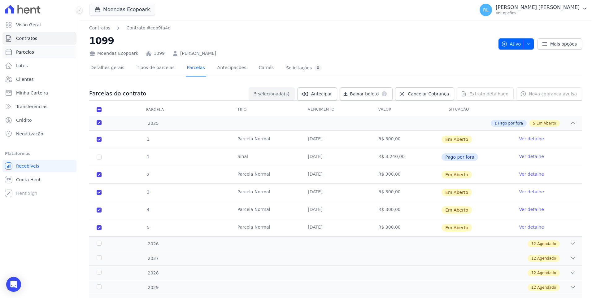
click at [33, 50] on link "Parcelas" at bounding box center [39, 52] width 74 height 12
select select
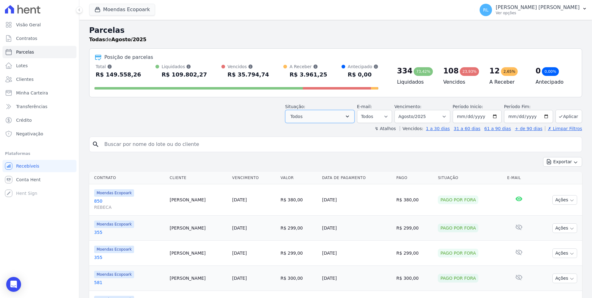
click at [334, 121] on button "Todos" at bounding box center [319, 116] width 69 height 13
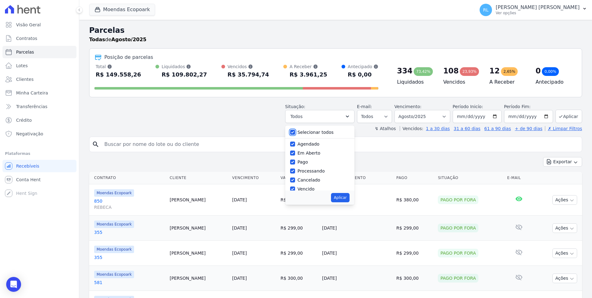
click at [295, 133] on input "Selecionar todos" at bounding box center [292, 132] width 5 height 5
checkbox input "false"
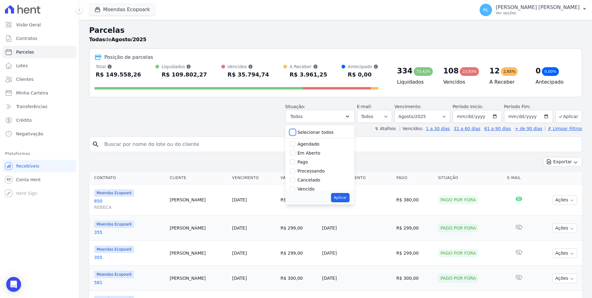
checkbox input "false"
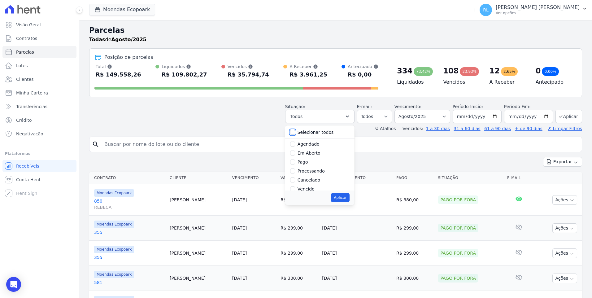
checkbox input "false"
click at [295, 162] on input "Pago" at bounding box center [292, 161] width 5 height 5
checkbox input "true"
click at [295, 170] on input "Processando" at bounding box center [292, 170] width 5 height 5
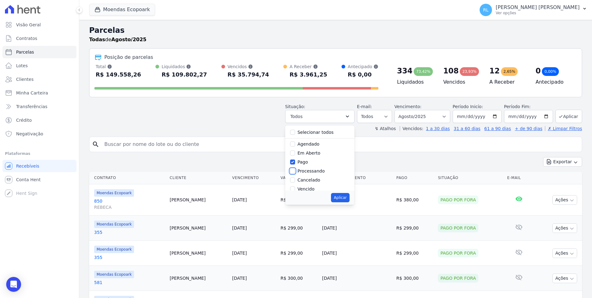
checkbox input "true"
click at [295, 157] on input "Transferindo" at bounding box center [292, 156] width 5 height 5
checkbox input "true"
click at [295, 165] on input "Depositado" at bounding box center [292, 165] width 5 height 5
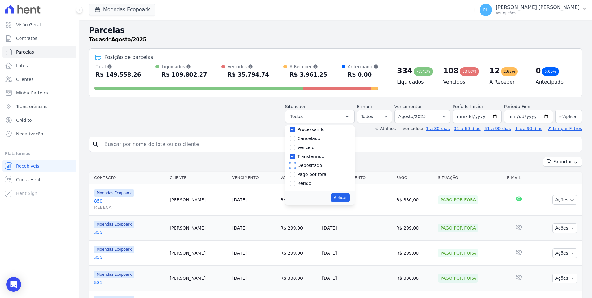
checkbox input "true"
click at [295, 173] on input "Pago por fora" at bounding box center [292, 174] width 5 height 5
checkbox input "true"
click at [349, 198] on button "Aplicar" at bounding box center [340, 197] width 18 height 9
select select "paid"
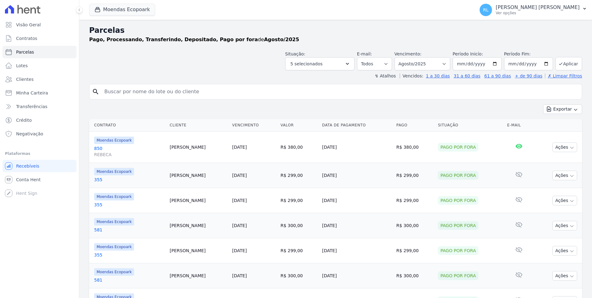
select select
click at [440, 64] on select "[GEOGRAPHIC_DATA] por período ──────── Todos os meses Outubro/2022 Novembro/202…" at bounding box center [422, 63] width 56 height 13
select select "all"
click at [400, 57] on select "[GEOGRAPHIC_DATA] por período ──────── Todos os meses Outubro/2022 Novembro/202…" at bounding box center [422, 63] width 56 height 13
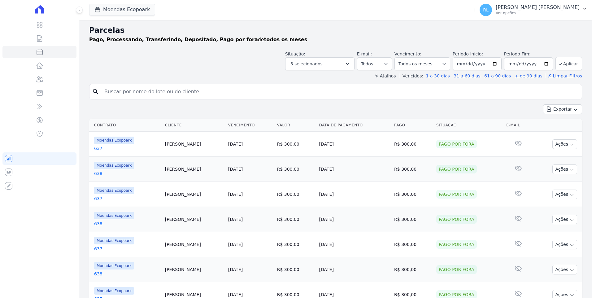
select select
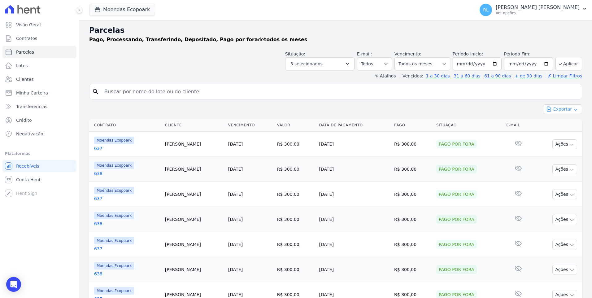
click at [550, 107] on button "Exportar" at bounding box center [562, 109] width 39 height 10
click at [558, 135] on span "Exportar CSV" at bounding box center [561, 134] width 33 height 6
